Goal: Go to known website: Access a specific website the user already knows

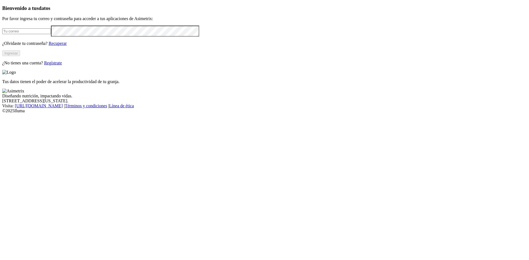
type input "[EMAIL_ADDRESS][DOMAIN_NAME]"
click at [20, 56] on button "Ingresar" at bounding box center [11, 53] width 18 height 6
